Goal: Task Accomplishment & Management: Use online tool/utility

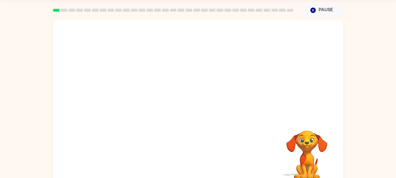
scroll to position [28, 0]
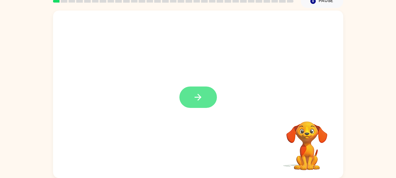
click at [200, 100] on icon "button" at bounding box center [198, 97] width 10 height 10
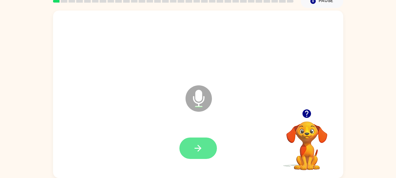
click at [199, 146] on icon "button" at bounding box center [198, 148] width 10 height 10
click at [200, 146] on icon "button" at bounding box center [198, 148] width 10 height 10
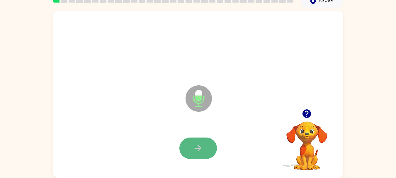
click at [203, 141] on button "button" at bounding box center [197, 147] width 37 height 21
drag, startPoint x: 203, startPoint y: 141, endPoint x: 169, endPoint y: 136, distance: 34.7
click at [169, 136] on div at bounding box center [198, 148] width 278 height 48
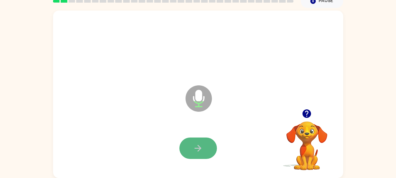
click at [198, 149] on icon "button" at bounding box center [198, 148] width 10 height 10
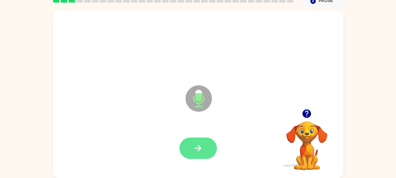
click at [198, 148] on icon "button" at bounding box center [197, 148] width 7 height 7
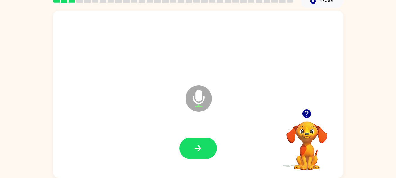
click at [189, 148] on button "button" at bounding box center [197, 147] width 37 height 21
click at [201, 145] on icon "button" at bounding box center [198, 148] width 10 height 10
click at [200, 145] on icon "button" at bounding box center [198, 148] width 10 height 10
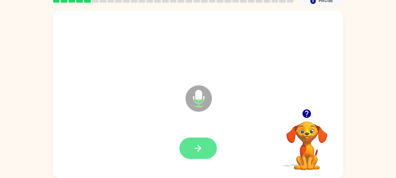
click at [199, 144] on icon "button" at bounding box center [198, 148] width 10 height 10
click at [199, 145] on icon "button" at bounding box center [198, 148] width 10 height 10
click at [199, 144] on icon "button" at bounding box center [198, 148] width 10 height 10
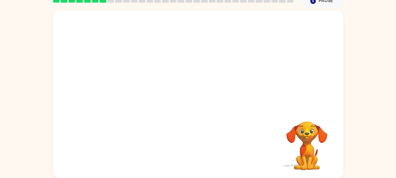
click at [249, 143] on div "Your browser must support playing .mp4 files to use Literably. Please try using…" at bounding box center [198, 94] width 290 height 167
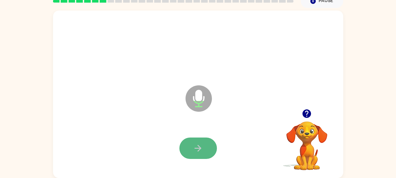
click at [199, 145] on icon "button" at bounding box center [198, 148] width 10 height 10
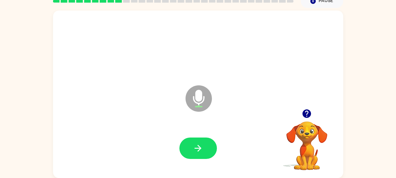
click at [304, 110] on icon "button" at bounding box center [306, 113] width 8 height 8
click at [304, 115] on icon "button" at bounding box center [306, 113] width 8 height 8
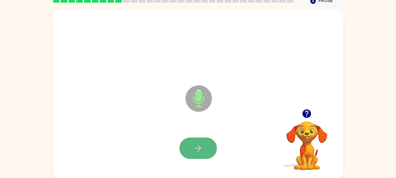
click at [202, 141] on button "button" at bounding box center [197, 147] width 37 height 21
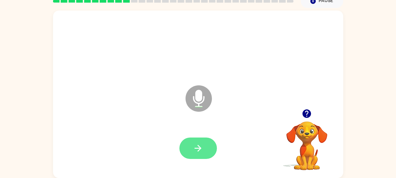
click at [202, 146] on icon "button" at bounding box center [198, 148] width 10 height 10
click at [203, 145] on button "button" at bounding box center [197, 147] width 37 height 21
click at [205, 148] on button "button" at bounding box center [197, 147] width 37 height 21
click at [197, 147] on icon "button" at bounding box center [198, 148] width 10 height 10
click at [303, 115] on icon "button" at bounding box center [306, 113] width 8 height 8
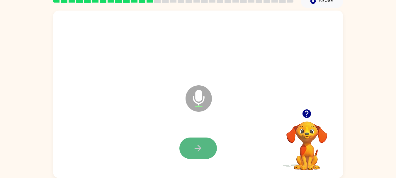
click at [201, 145] on icon "button" at bounding box center [198, 148] width 10 height 10
click at [300, 108] on div at bounding box center [306, 113] width 59 height 15
click at [304, 114] on icon "button" at bounding box center [306, 113] width 8 height 8
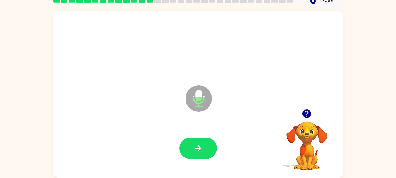
click at [308, 116] on icon "button" at bounding box center [306, 113] width 8 height 8
click at [213, 148] on button "button" at bounding box center [197, 147] width 37 height 21
click at [313, 109] on button "button" at bounding box center [306, 113] width 15 height 15
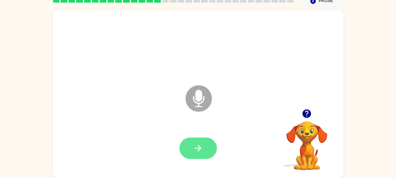
click at [202, 145] on icon "button" at bounding box center [198, 148] width 10 height 10
click at [200, 149] on icon "button" at bounding box center [198, 148] width 10 height 10
click at [196, 145] on icon "button" at bounding box center [198, 148] width 10 height 10
click at [198, 143] on icon "button" at bounding box center [198, 148] width 10 height 10
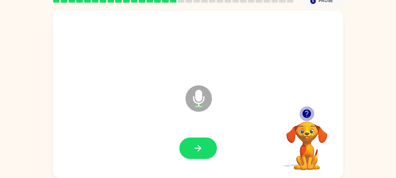
click at [307, 112] on icon "button" at bounding box center [306, 113] width 8 height 8
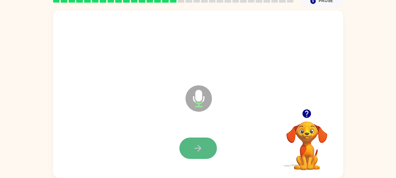
click at [202, 148] on icon "button" at bounding box center [198, 148] width 10 height 10
